Goal: Task Accomplishment & Management: Use online tool/utility

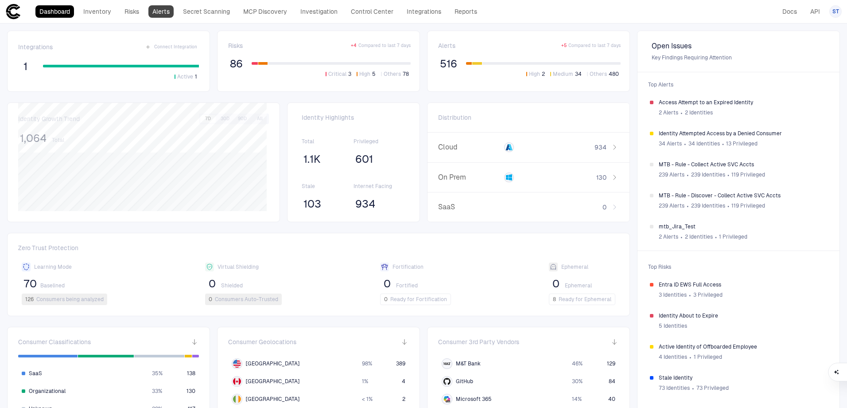
click at [172, 12] on link "Alerts" at bounding box center [160, 11] width 25 height 12
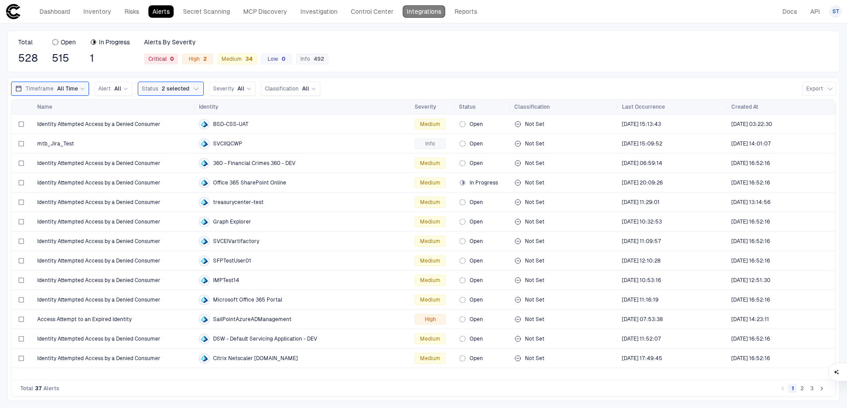
click at [430, 17] on link "Integrations" at bounding box center [424, 11] width 43 height 12
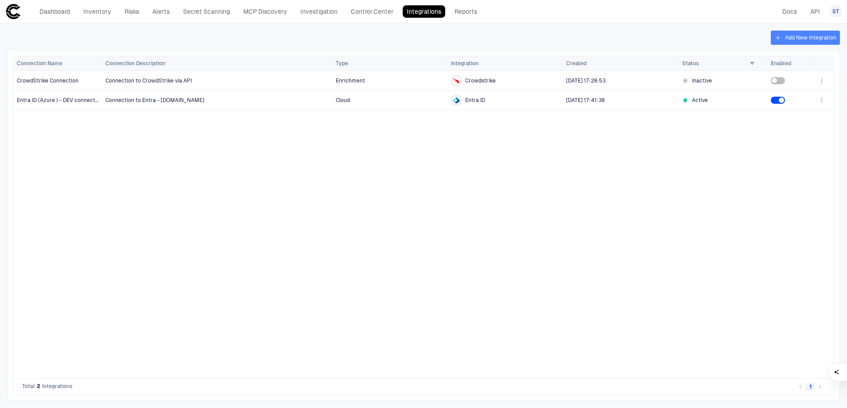
click at [825, 35] on button "Add New Integration" at bounding box center [805, 38] width 69 height 14
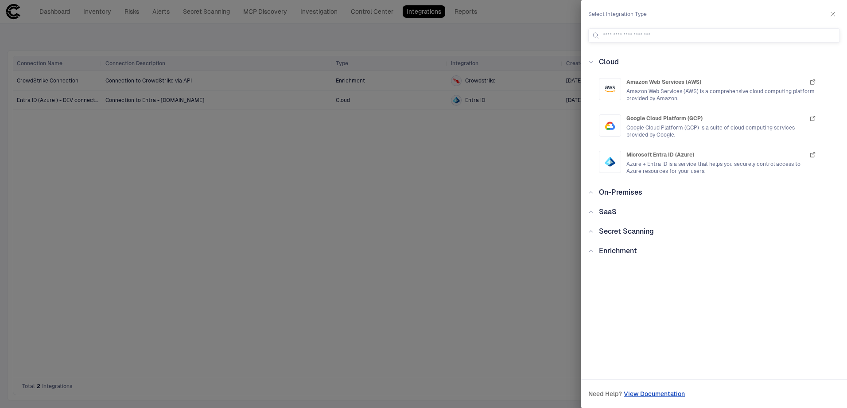
click at [638, 254] on div "Enrichment" at bounding box center [717, 250] width 246 height 11
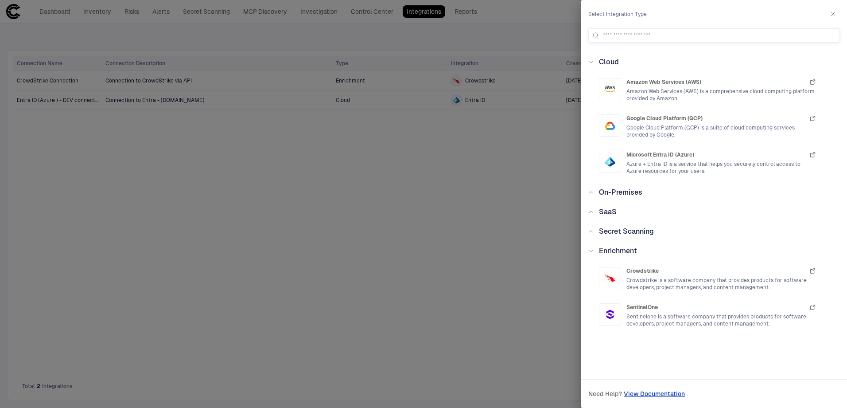
click at [640, 235] on span "Secret Scanning" at bounding box center [626, 231] width 55 height 8
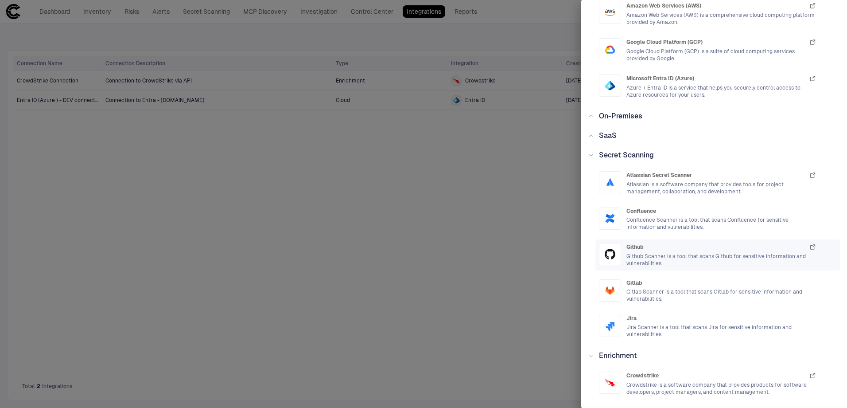
scroll to position [152, 0]
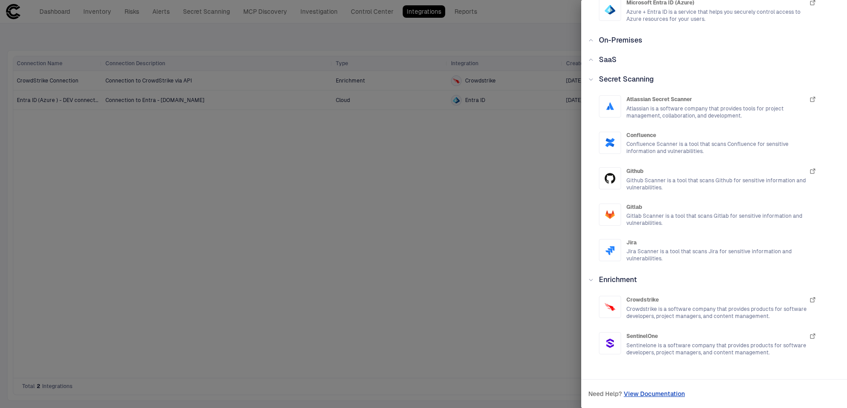
click at [618, 61] on div "SaaS" at bounding box center [717, 59] width 246 height 11
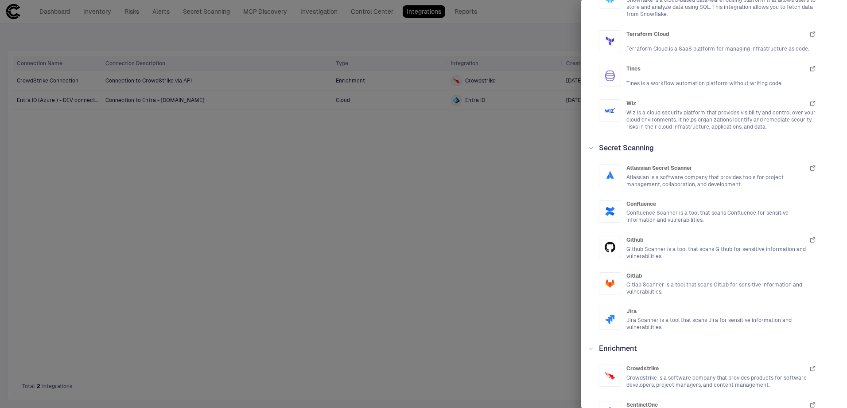
scroll to position [1547, 0]
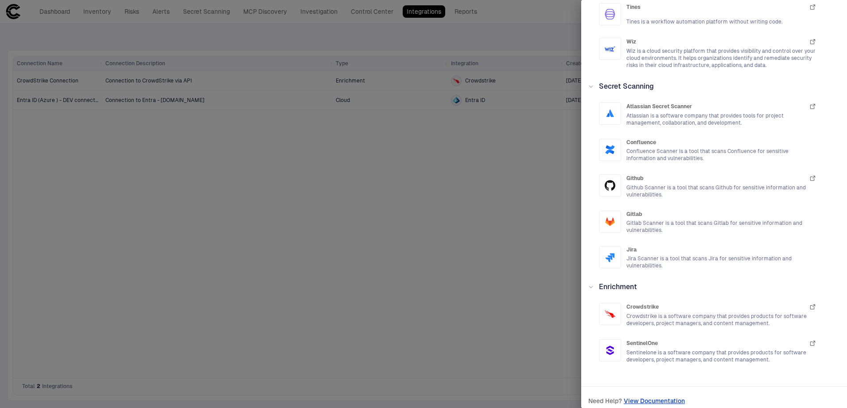
click at [333, 240] on div at bounding box center [423, 204] width 847 height 408
